Goal: Obtain resource: Download file/media

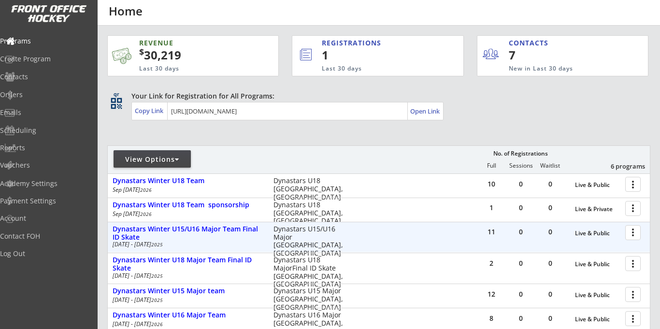
click at [634, 234] on div at bounding box center [634, 232] width 17 height 17
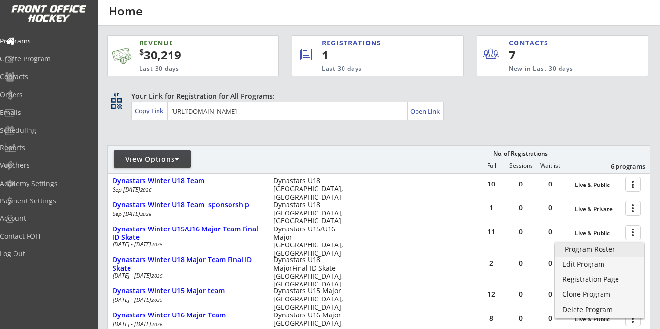
click at [584, 251] on div "Program Roster" at bounding box center [599, 249] width 69 height 7
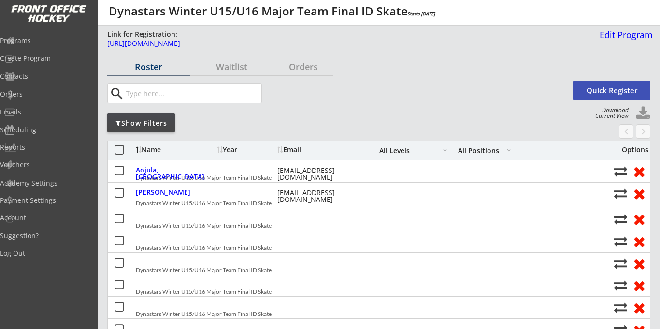
select select ""All Levels""
select select ""All Positions""
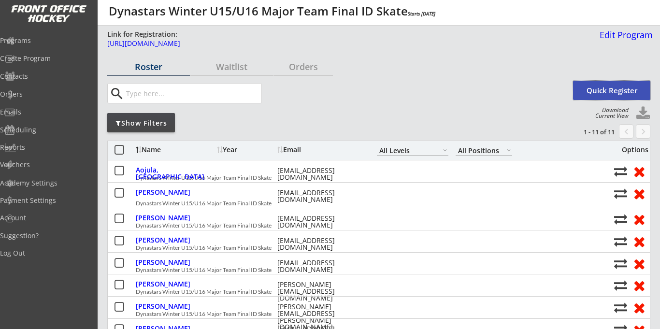
click at [610, 91] on button "Quick Register" at bounding box center [611, 90] width 77 height 19
select select ""PLACEHOLDER_1427118222253""
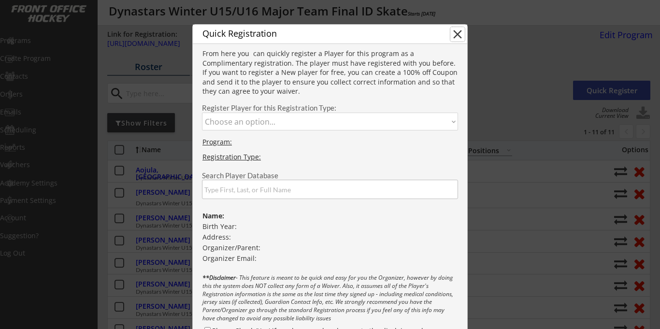
click at [456, 34] on button "close" at bounding box center [458, 34] width 15 height 15
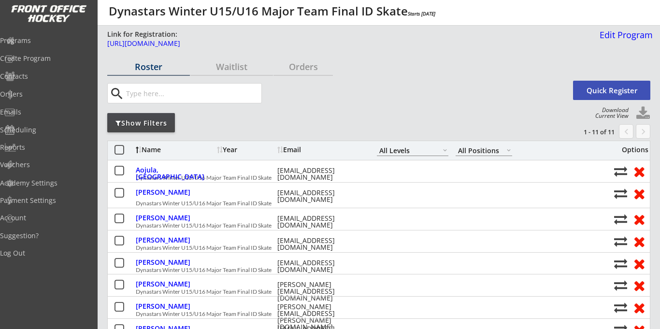
click at [622, 115] on div "Download Current View" at bounding box center [610, 113] width 38 height 12
click at [647, 115] on button at bounding box center [643, 113] width 15 height 15
select select ""Player Info""
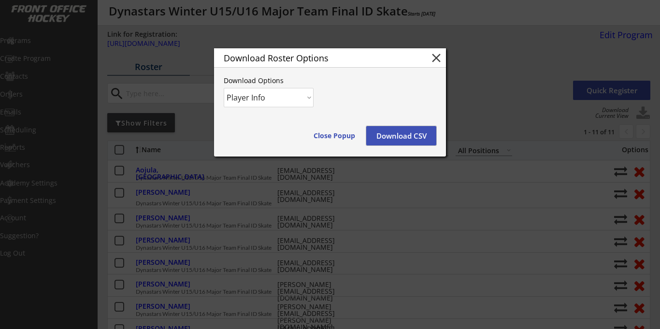
click at [388, 131] on button "Download CSV" at bounding box center [401, 135] width 70 height 19
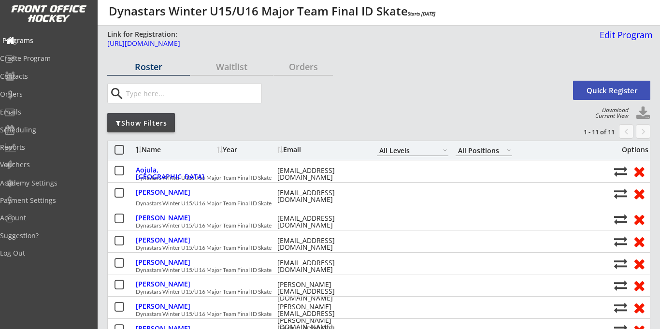
click at [42, 45] on div "Programs" at bounding box center [46, 41] width 92 height 17
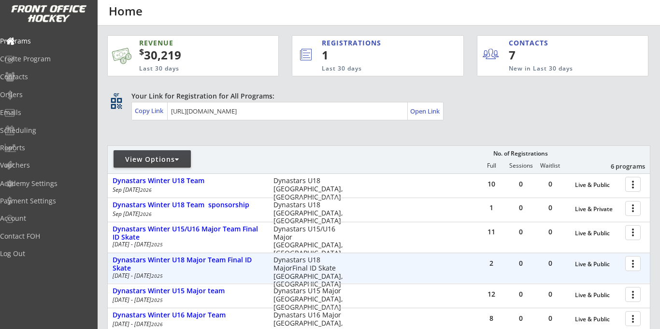
click at [632, 266] on div at bounding box center [634, 263] width 17 height 17
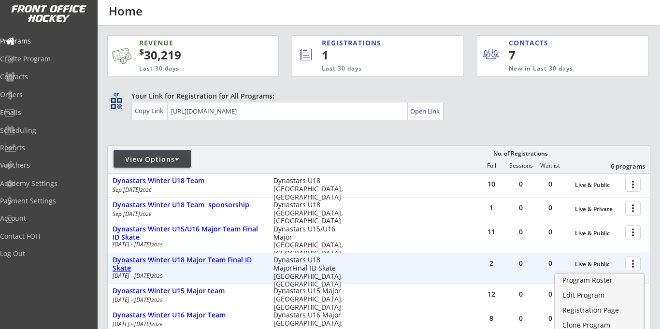
click at [205, 261] on div "Dynastars Winter U18 Major Team Final ID Skate" at bounding box center [188, 264] width 151 height 16
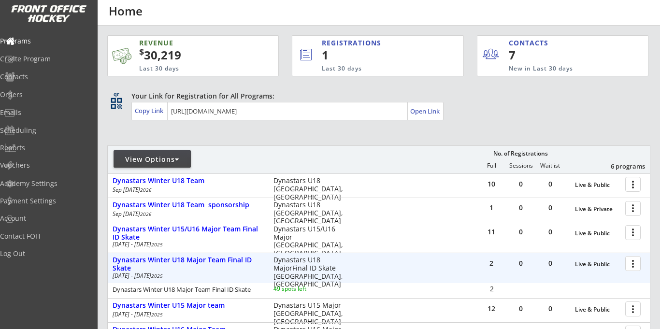
click at [638, 263] on div at bounding box center [634, 263] width 17 height 17
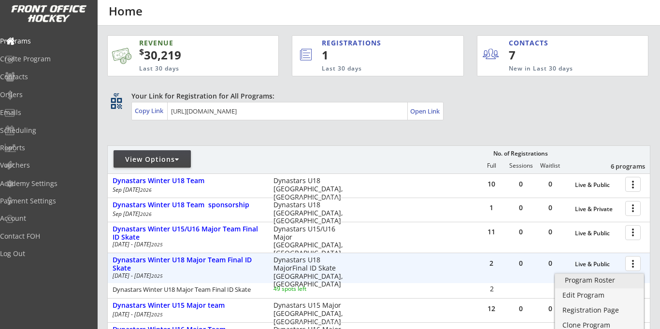
click at [575, 281] on div "Program Roster" at bounding box center [599, 280] width 69 height 7
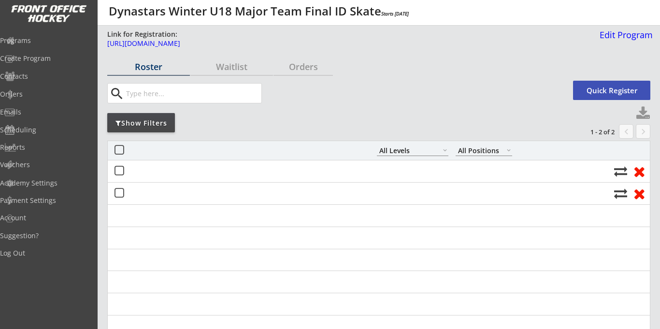
select select ""All Levels""
select select ""All Positions""
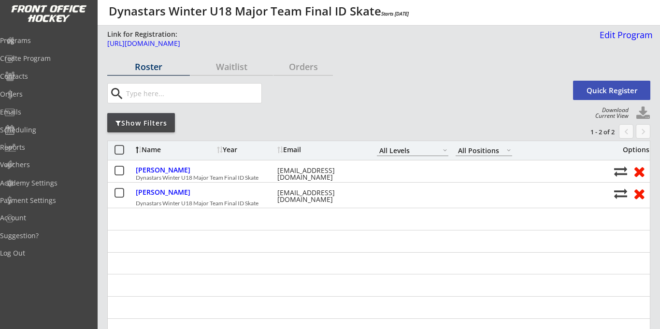
select select ""All Levels""
select select ""All Positions""
click at [643, 116] on button at bounding box center [643, 113] width 15 height 15
select select ""Player Info""
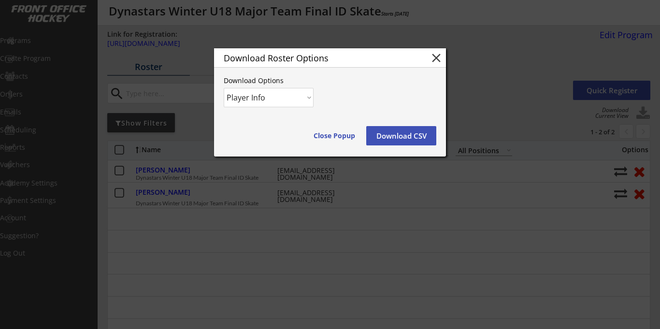
click at [384, 136] on button "Download CSV" at bounding box center [401, 135] width 70 height 19
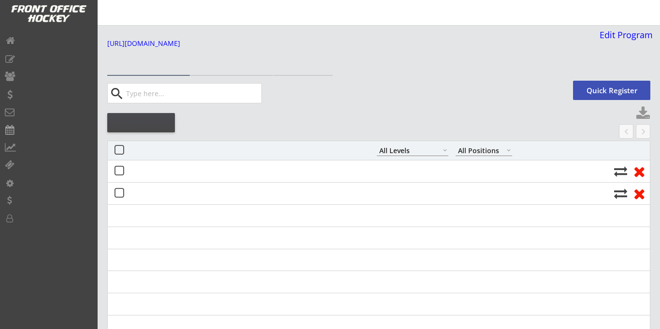
select select ""All Levels""
select select ""All Positions""
select select ""All Levels""
select select ""All Positions""
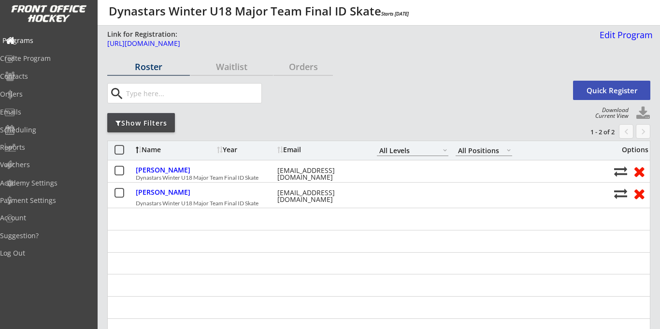
click at [44, 44] on div "Programs" at bounding box center [45, 40] width 87 height 7
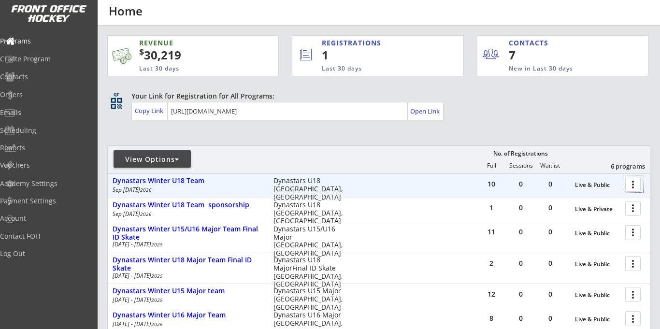
click at [630, 185] on div at bounding box center [634, 183] width 17 height 17
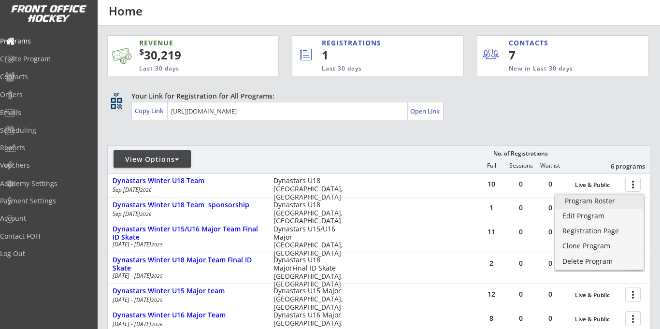
click at [595, 204] on div "Program Roster" at bounding box center [599, 201] width 69 height 7
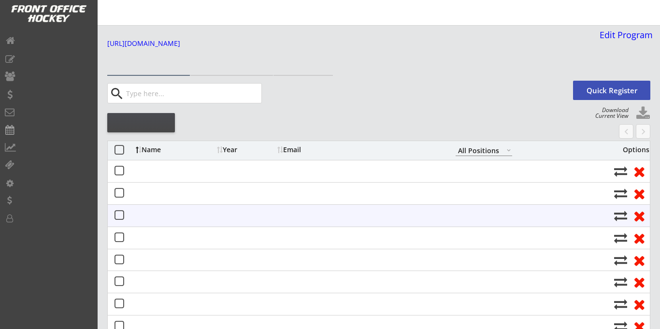
select select ""All Positions""
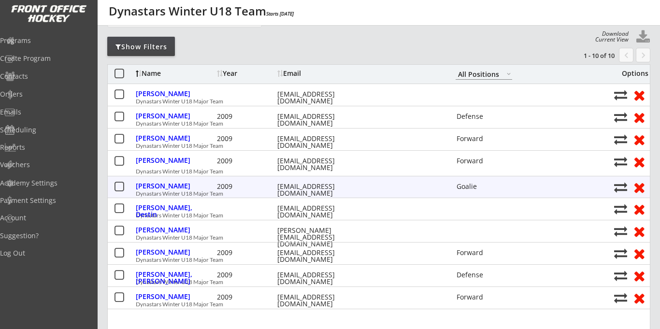
scroll to position [76, 0]
